Goal: Information Seeking & Learning: Learn about a topic

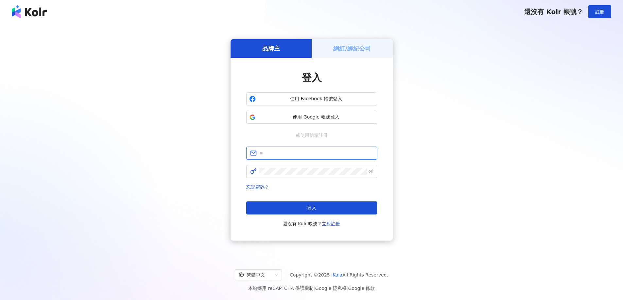
click at [280, 156] on input "text" at bounding box center [316, 153] width 114 height 7
type input "**********"
click at [278, 203] on button "登入" at bounding box center [311, 208] width 131 height 13
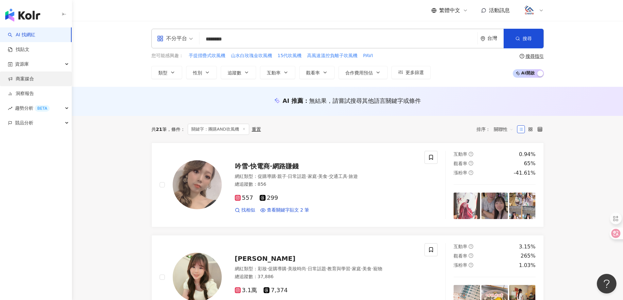
click at [22, 78] on link "商案媒合" at bounding box center [21, 79] width 26 height 7
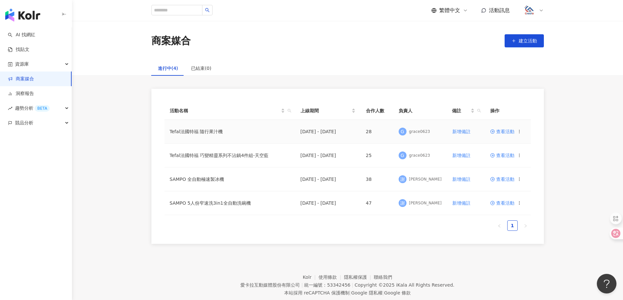
click at [509, 133] on span "查看活動" at bounding box center [502, 131] width 24 height 5
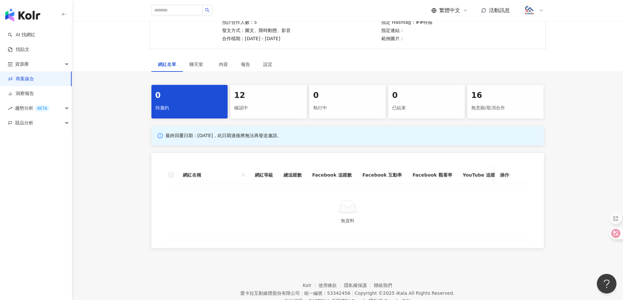
scroll to position [39, 0]
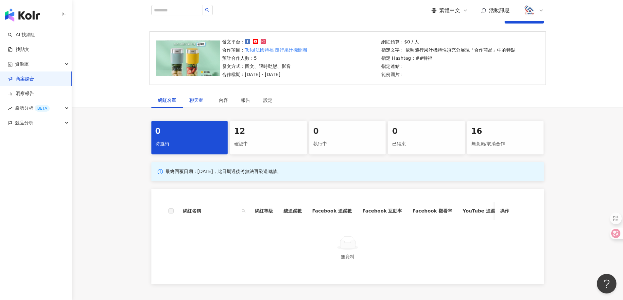
click at [195, 103] on span "聊天室" at bounding box center [197, 100] width 16 height 5
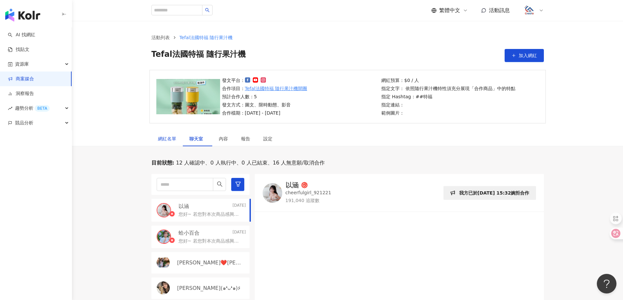
click at [168, 141] on div "網紅名單" at bounding box center [167, 138] width 18 height 7
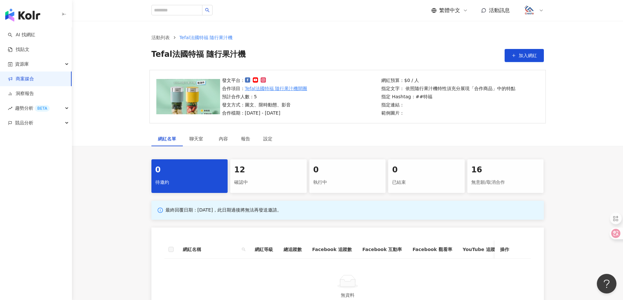
scroll to position [65, 0]
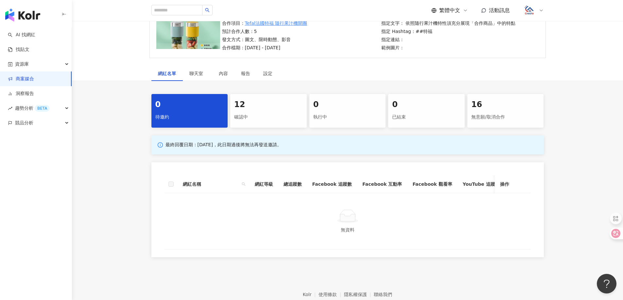
click at [250, 115] on div "確認中" at bounding box center [268, 117] width 69 height 11
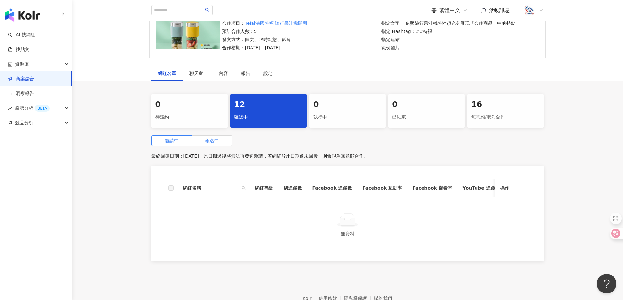
click at [217, 142] on span "報名中" at bounding box center [212, 140] width 14 height 5
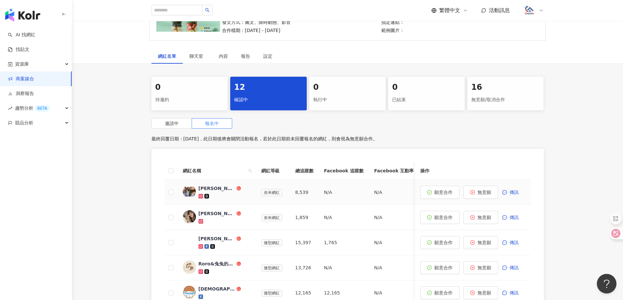
scroll to position [98, 0]
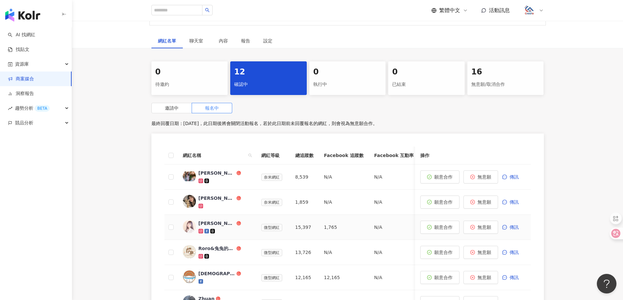
click at [204, 224] on div "[PERSON_NAME]" at bounding box center [216, 223] width 37 height 7
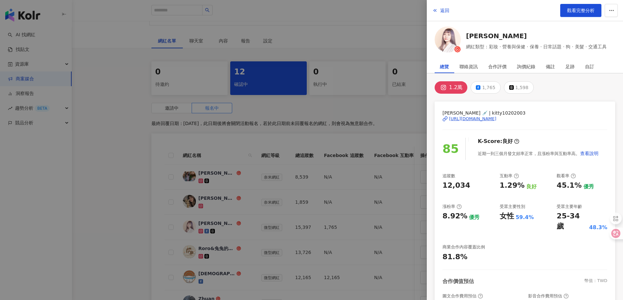
click at [470, 118] on div "[URL][DOMAIN_NAME]" at bounding box center [472, 119] width 47 height 6
click at [441, 11] on span "返回" at bounding box center [444, 10] width 9 height 5
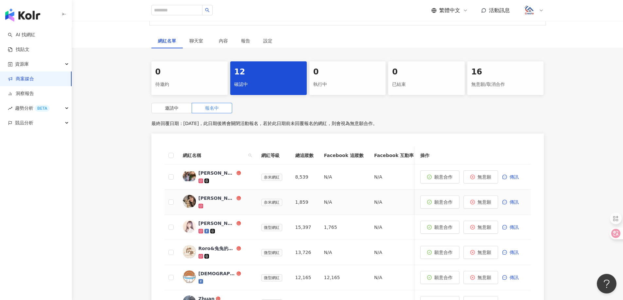
click at [207, 196] on div "[PERSON_NAME](๑❛ᴗ❛๑)۶" at bounding box center [216, 198] width 37 height 7
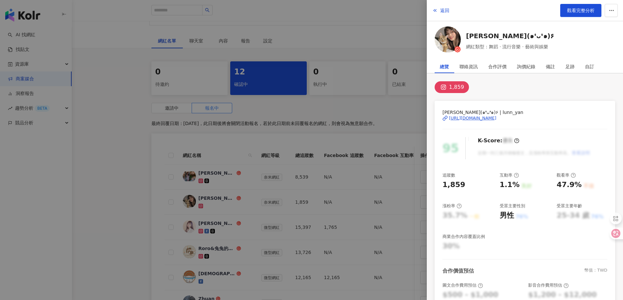
click at [461, 121] on div "[PERSON_NAME](๑❛ᴗ❛๑)۶ | lunn_yan [URL][DOMAIN_NAME]" at bounding box center [524, 123] width 165 height 28
click at [461, 117] on div "[URL][DOMAIN_NAME]" at bounding box center [472, 118] width 47 height 6
click at [446, 13] on span "返回" at bounding box center [444, 10] width 9 height 5
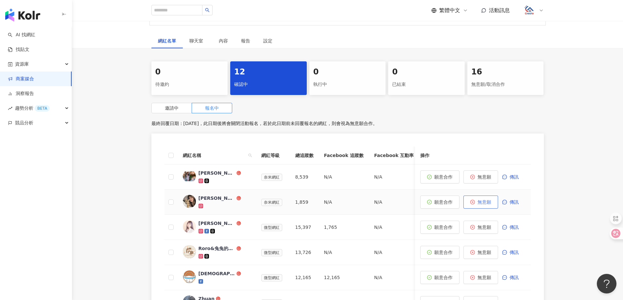
click at [486, 204] on span "無意願" at bounding box center [484, 202] width 14 height 5
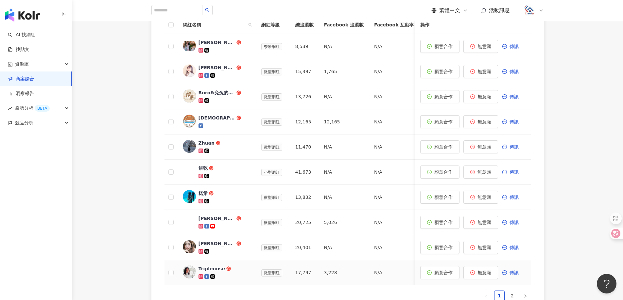
scroll to position [261, 0]
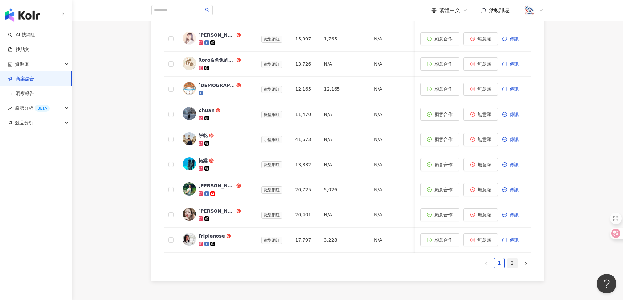
click at [512, 268] on link "2" at bounding box center [512, 264] width 10 height 10
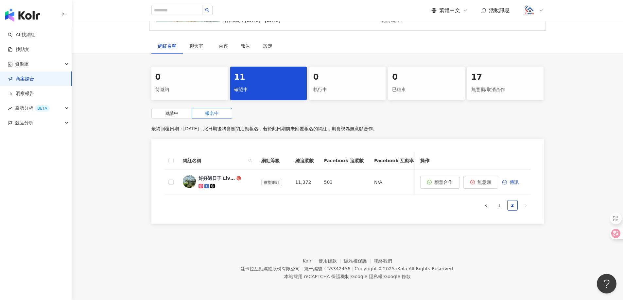
scroll to position [98, 0]
click at [207, 175] on div "好好過日子 Live My Life" at bounding box center [216, 178] width 37 height 7
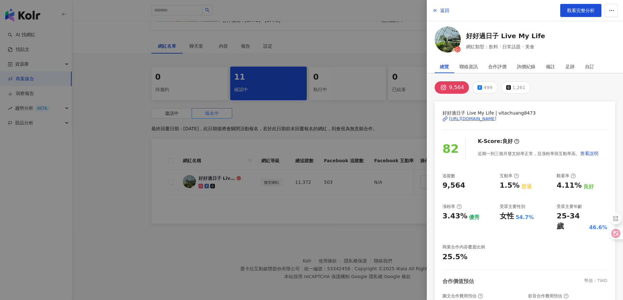
click at [493, 118] on div "[URL][DOMAIN_NAME]" at bounding box center [472, 119] width 47 height 6
click at [461, 118] on div "[URL][DOMAIN_NAME]" at bounding box center [472, 119] width 47 height 6
click at [445, 8] on span "返回" at bounding box center [444, 10] width 9 height 5
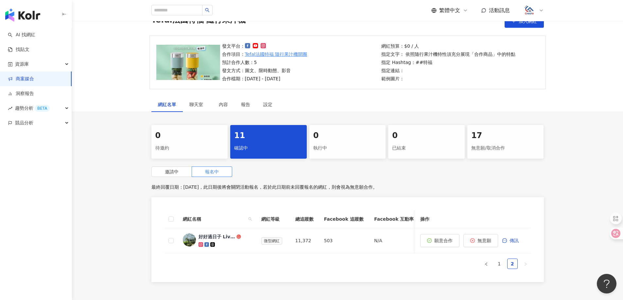
scroll to position [0, 0]
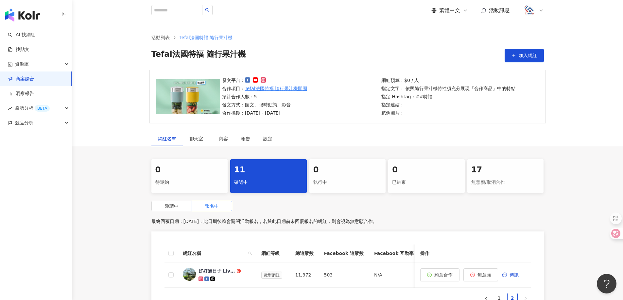
click at [30, 78] on link "商案媒合" at bounding box center [21, 79] width 26 height 7
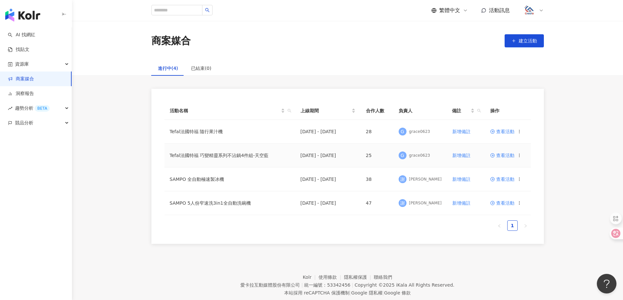
click at [505, 156] on span "查看活動" at bounding box center [502, 155] width 24 height 5
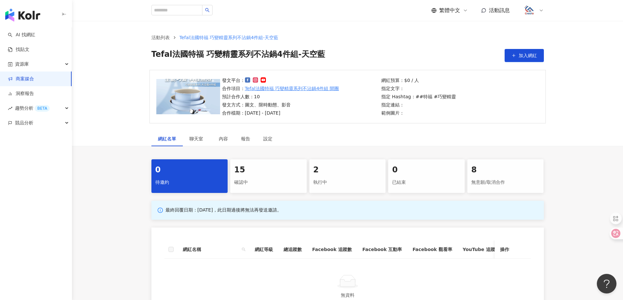
click at [258, 181] on div "確認中" at bounding box center [268, 182] width 69 height 11
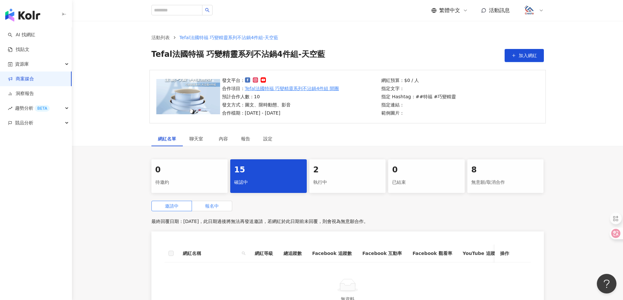
click at [216, 204] on span "報名中" at bounding box center [212, 206] width 14 height 5
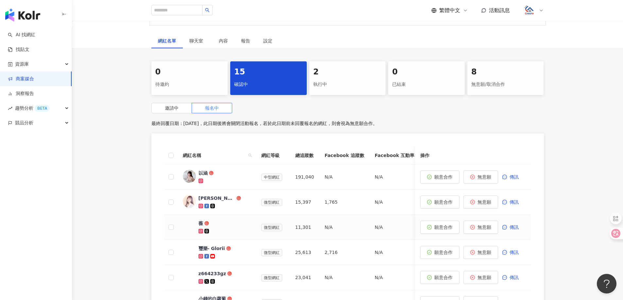
scroll to position [131, 0]
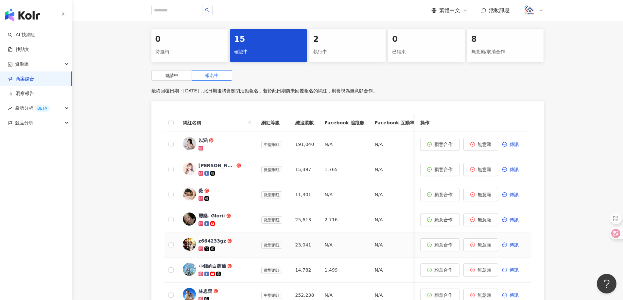
click at [213, 241] on div "z664233gz" at bounding box center [212, 241] width 28 height 7
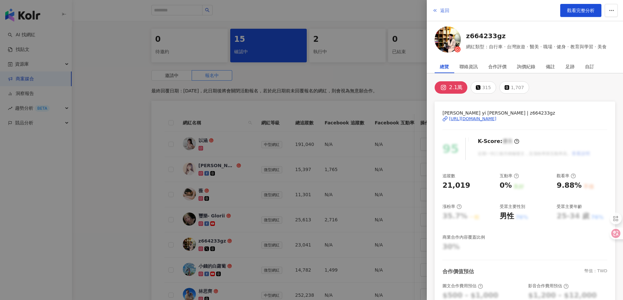
drag, startPoint x: 442, startPoint y: 11, endPoint x: 436, endPoint y: 11, distance: 6.2
click at [442, 11] on span "返回" at bounding box center [444, 10] width 9 height 5
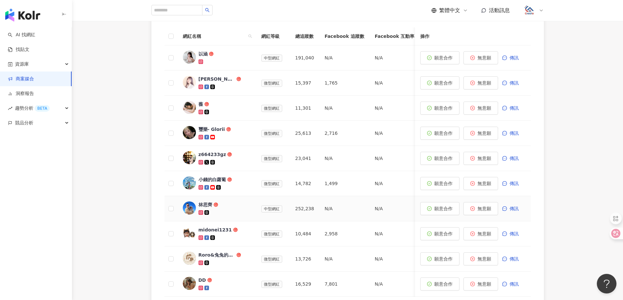
scroll to position [229, 0]
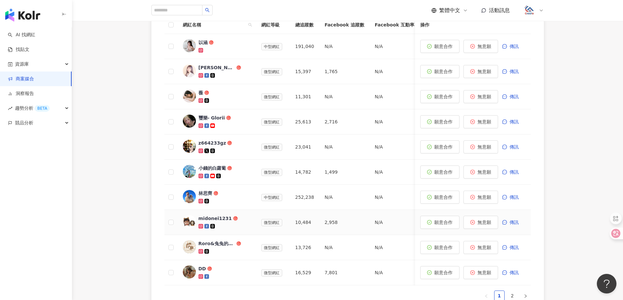
click at [221, 216] on div "midonei1231" at bounding box center [214, 218] width 33 height 7
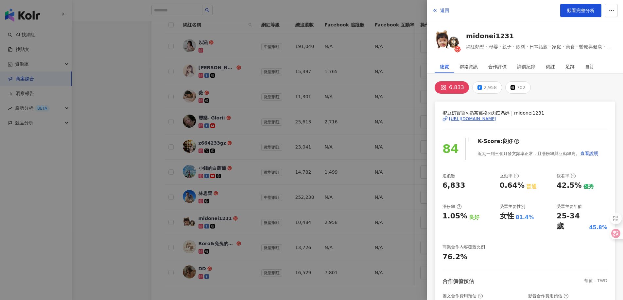
click at [482, 117] on div "[URL][DOMAIN_NAME]" at bounding box center [472, 119] width 47 height 6
click at [443, 11] on span "返回" at bounding box center [444, 10] width 9 height 5
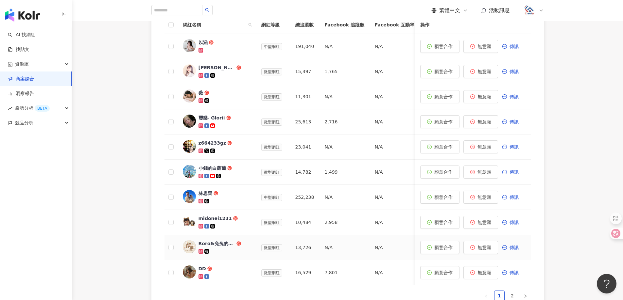
click at [213, 245] on div "Roro&兔兔的跑跳人生" at bounding box center [216, 244] width 37 height 7
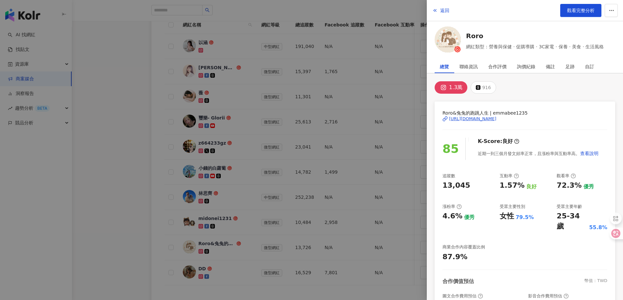
click at [496, 120] on div "[URL][DOMAIN_NAME]" at bounding box center [472, 119] width 47 height 6
click at [445, 13] on span "返回" at bounding box center [444, 10] width 9 height 5
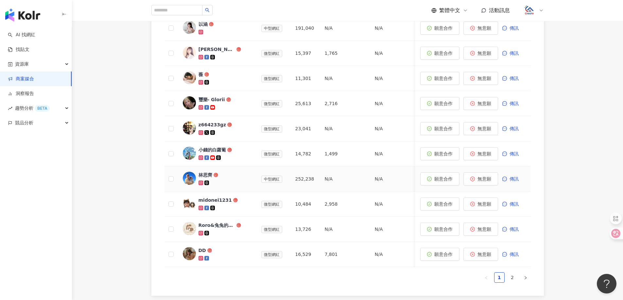
scroll to position [261, 0]
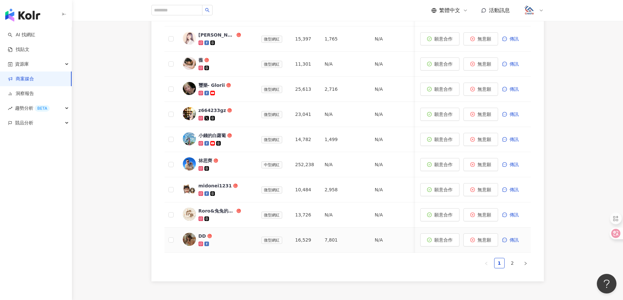
click at [272, 241] on span "微型網紅" at bounding box center [271, 240] width 21 height 7
click at [203, 236] on div "DD" at bounding box center [202, 236] width 8 height 7
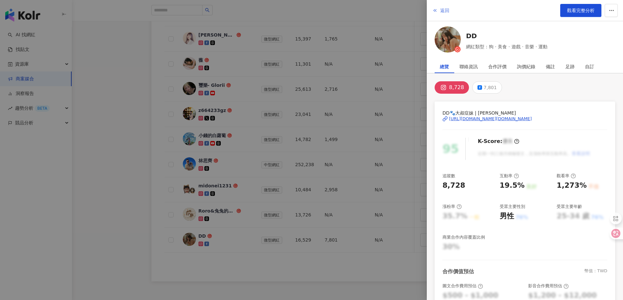
click at [444, 11] on span "返回" at bounding box center [444, 10] width 9 height 5
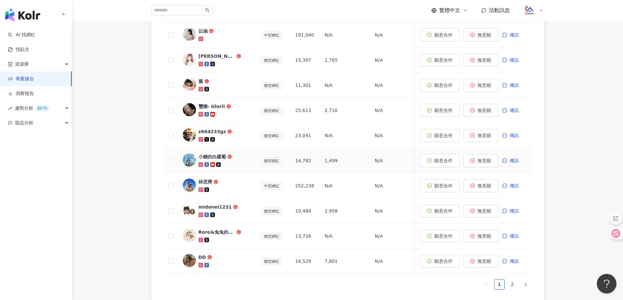
scroll to position [229, 0]
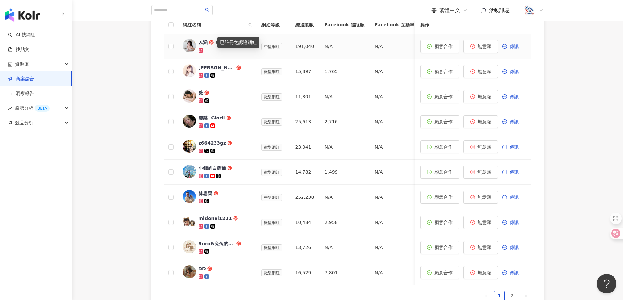
click at [205, 41] on div "以涵" at bounding box center [202, 42] width 9 height 7
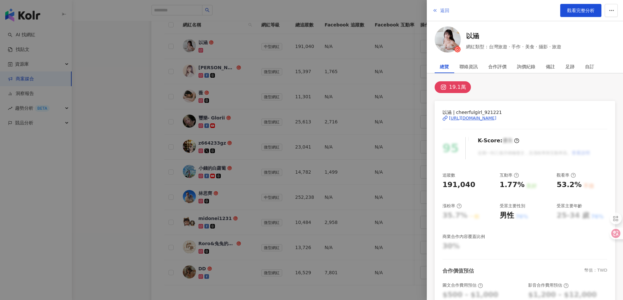
click at [433, 10] on icon "button" at bounding box center [434, 10] width 5 height 5
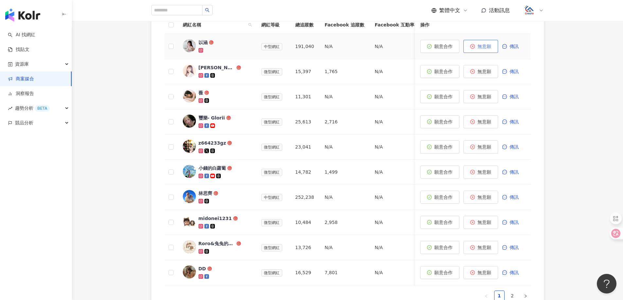
click at [491, 44] on span "無意願" at bounding box center [484, 46] width 14 height 5
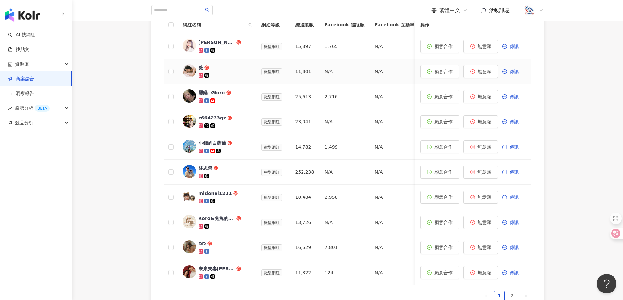
click at [203, 69] on span "薇" at bounding box center [219, 67] width 42 height 7
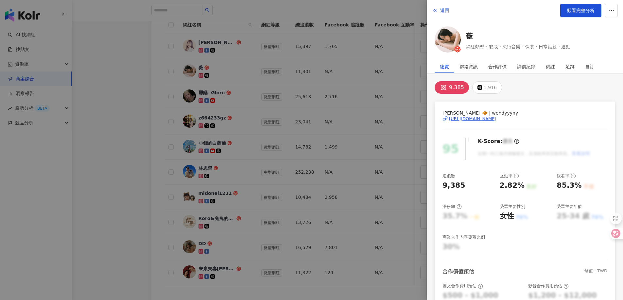
click at [496, 120] on div "[URL][DOMAIN_NAME]" at bounding box center [472, 119] width 47 height 6
click at [446, 13] on span "返回" at bounding box center [444, 10] width 9 height 5
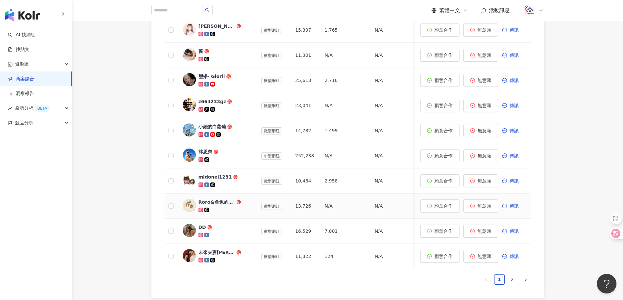
scroll to position [261, 0]
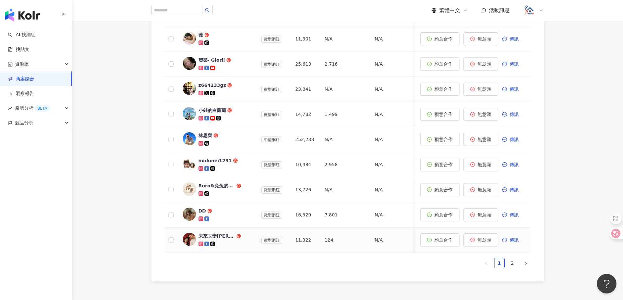
click at [216, 236] on div "未來夫妻[PERSON_NAME] & [PERSON_NAME]" at bounding box center [216, 236] width 37 height 7
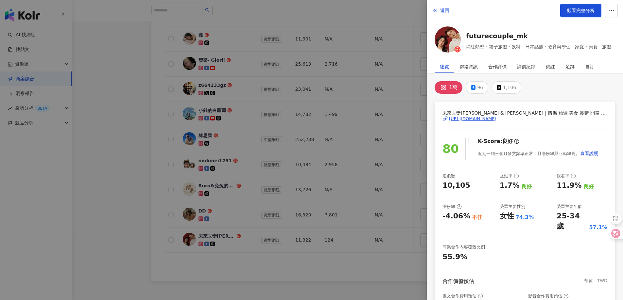
click at [487, 119] on div "[URL][DOMAIN_NAME]" at bounding box center [472, 119] width 47 height 6
click at [444, 11] on span "返回" at bounding box center [444, 10] width 9 height 5
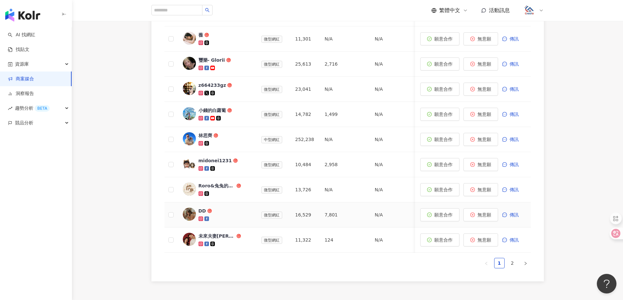
click at [201, 212] on div "DD" at bounding box center [202, 211] width 8 height 7
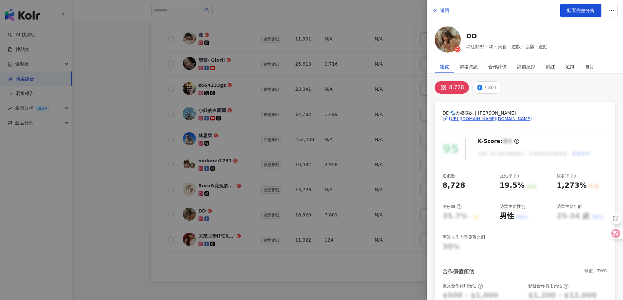
click at [476, 120] on div "[URL][DOMAIN_NAME][DOMAIN_NAME]" at bounding box center [490, 119] width 83 height 6
click at [445, 11] on span "返回" at bounding box center [444, 10] width 9 height 5
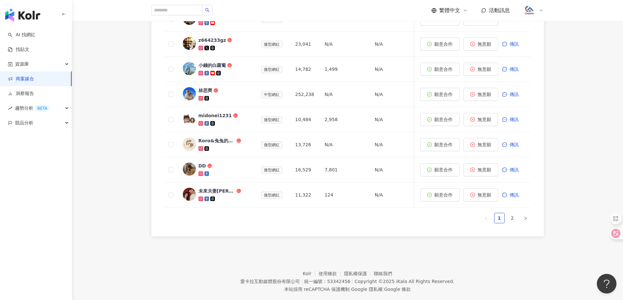
scroll to position [292, 0]
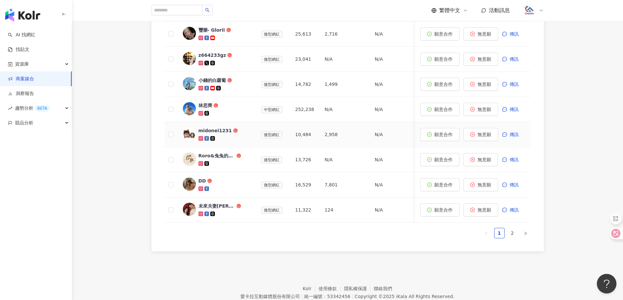
click at [212, 129] on div "midonei1231" at bounding box center [214, 130] width 33 height 7
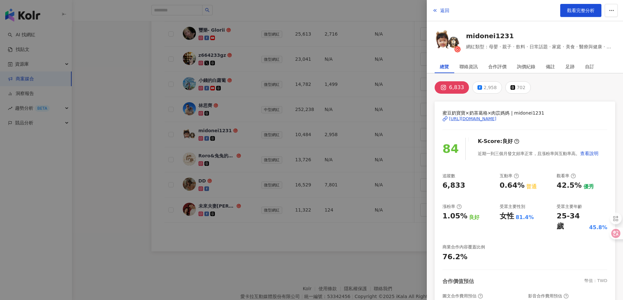
click at [492, 117] on div "[URL][DOMAIN_NAME]" at bounding box center [472, 119] width 47 height 6
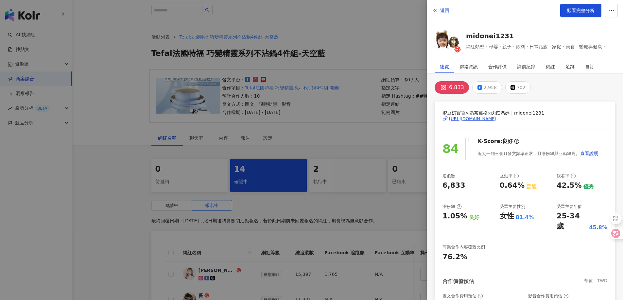
scroll to position [0, 0]
click at [443, 9] on span "返回" at bounding box center [444, 10] width 9 height 5
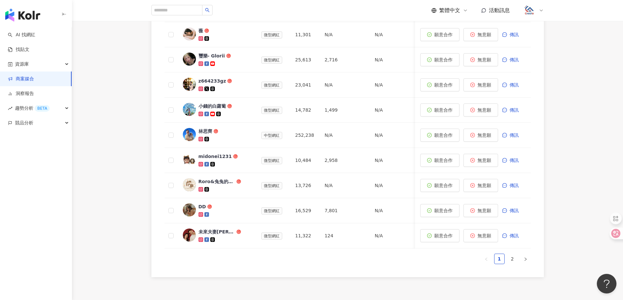
scroll to position [324, 0]
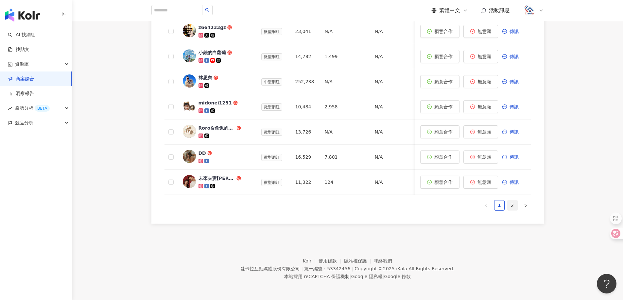
click at [511, 206] on link "2" at bounding box center [512, 206] width 10 height 10
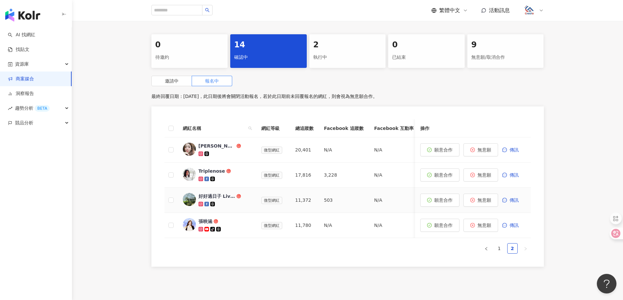
scroll to position [141, 0]
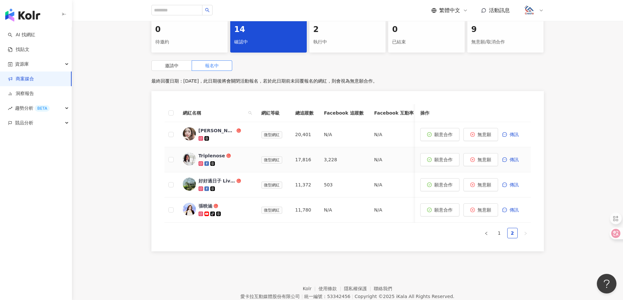
click at [207, 154] on div "Triplenose" at bounding box center [211, 156] width 26 height 7
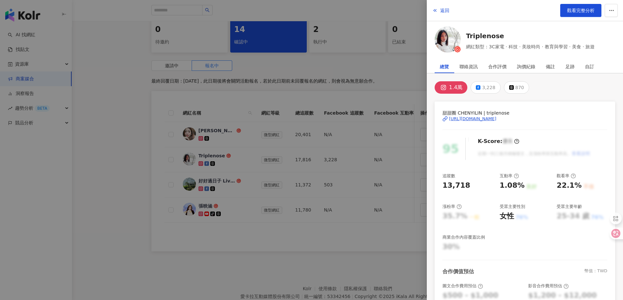
click at [468, 119] on div "[URL][DOMAIN_NAME]" at bounding box center [472, 119] width 47 height 6
